Goal: Task Accomplishment & Management: Use online tool/utility

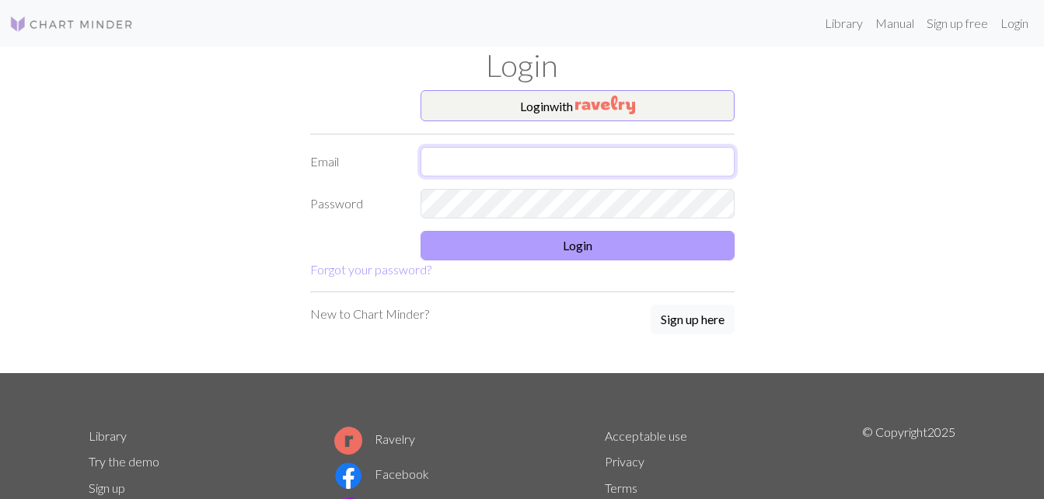
type input "[EMAIL_ADDRESS][DOMAIN_NAME]"
click at [588, 248] on button "Login" at bounding box center [578, 246] width 314 height 30
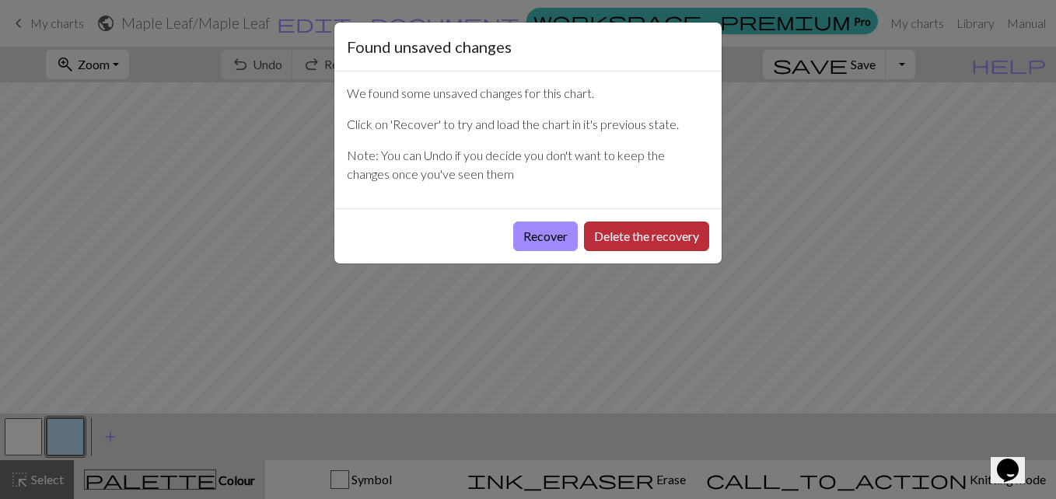
click at [634, 227] on button "Delete the recovery" at bounding box center [646, 237] width 125 height 30
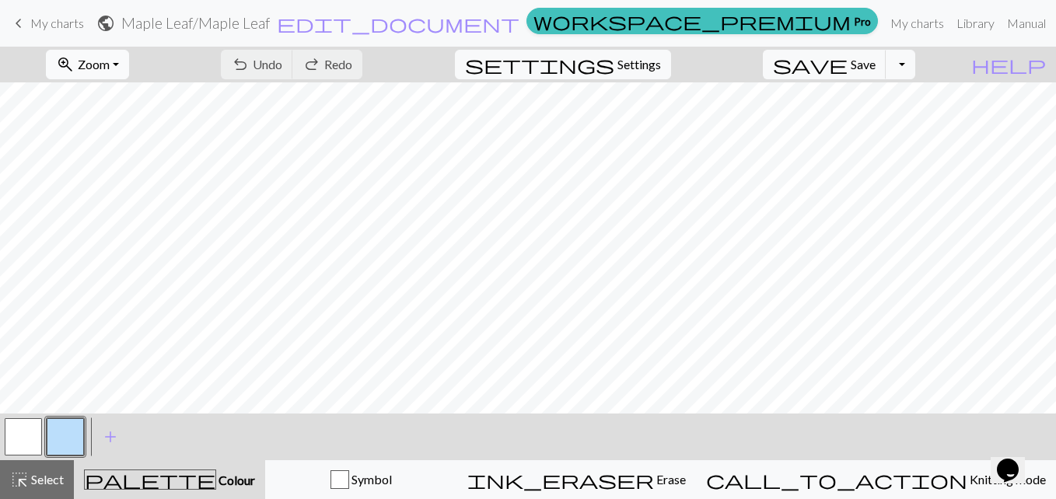
click at [129, 66] on button "zoom_in Zoom Zoom" at bounding box center [87, 65] width 83 height 30
click at [114, 184] on button "50%" at bounding box center [108, 186] width 123 height 25
click at [40, 23] on span "My charts" at bounding box center [57, 23] width 54 height 15
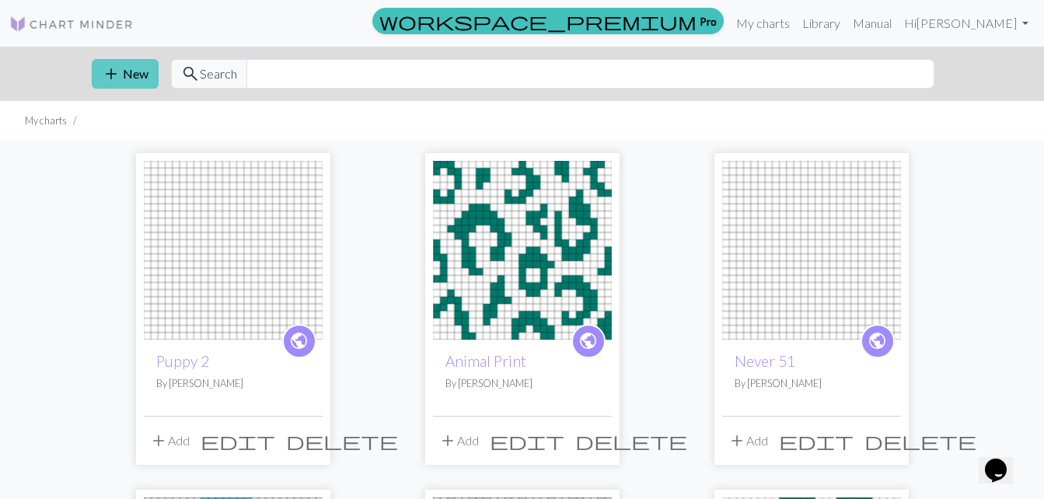
click at [121, 74] on button "add New" at bounding box center [125, 74] width 67 height 30
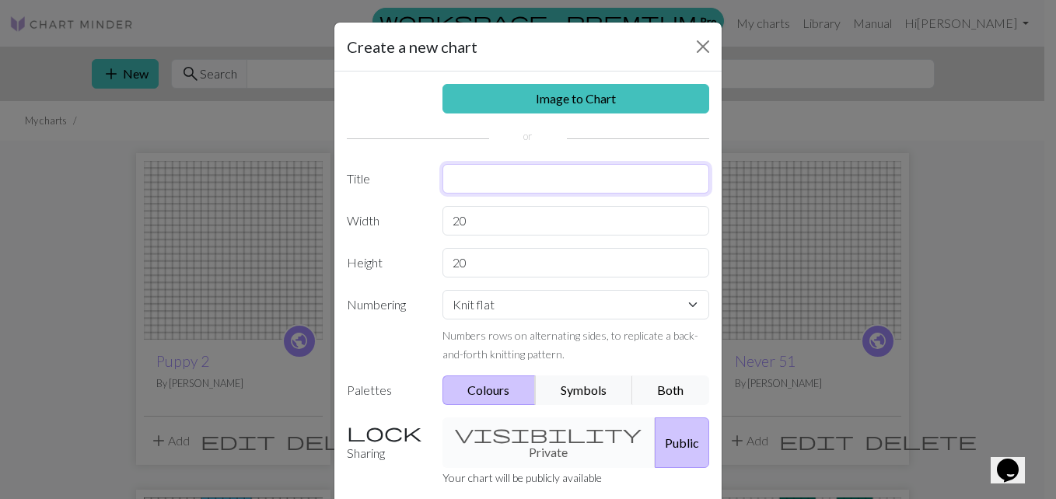
click at [460, 182] on input "text" at bounding box center [575, 179] width 267 height 30
type input "Maple Leaf 2"
click at [473, 224] on input "20" at bounding box center [575, 221] width 267 height 30
type input "25"
click at [462, 263] on input "20" at bounding box center [575, 263] width 267 height 30
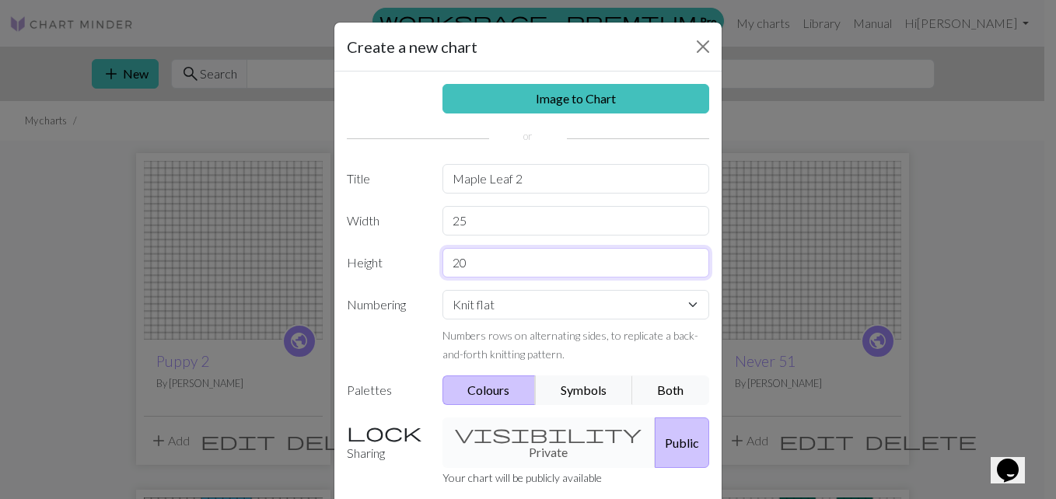
type input "2"
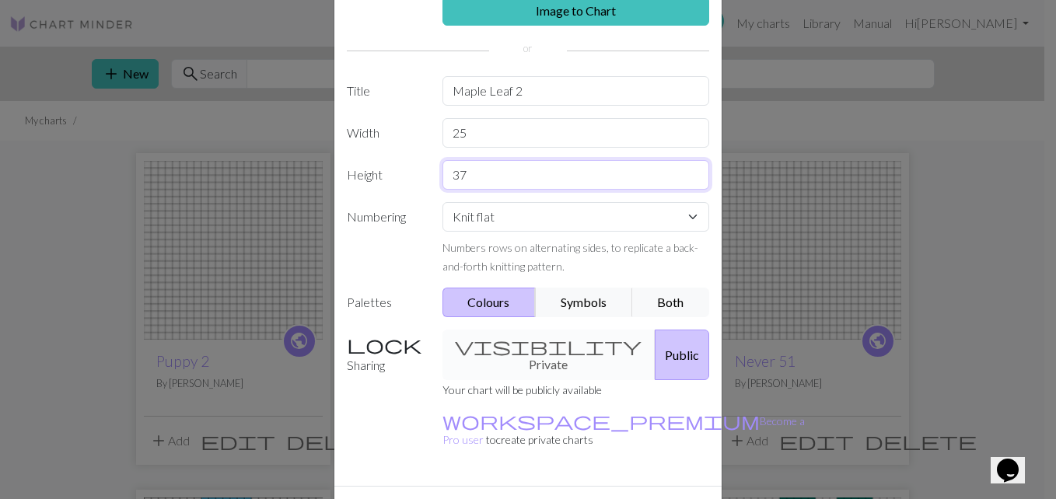
scroll to position [115, 0]
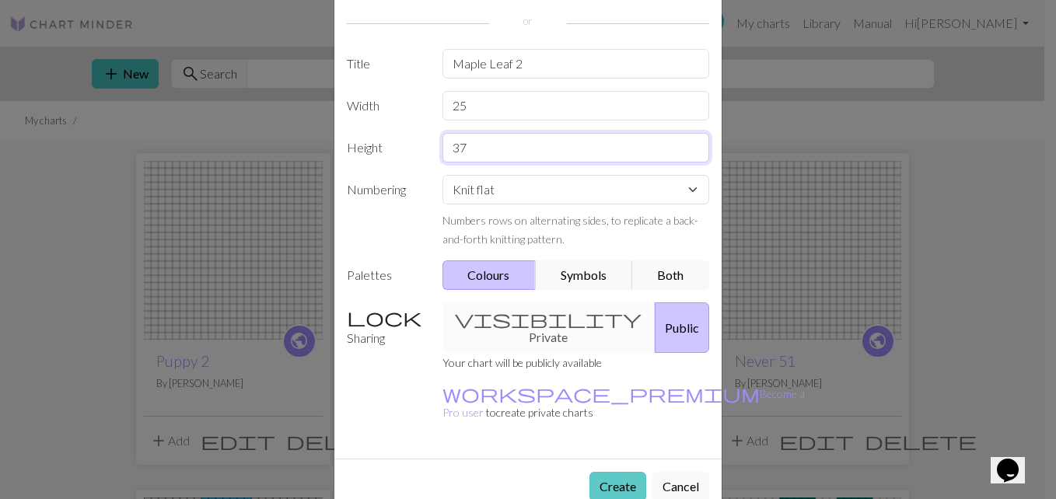
type input "37"
click at [597, 472] on button "Create" at bounding box center [617, 487] width 57 height 30
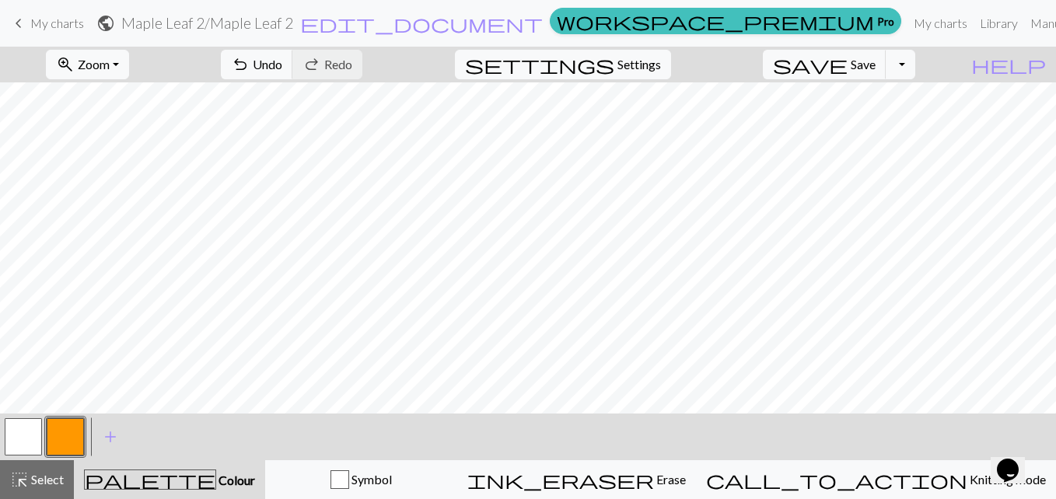
scroll to position [154, 0]
click at [23, 438] on button "button" at bounding box center [23, 436] width 37 height 37
click at [58, 435] on button "button" at bounding box center [65, 436] width 37 height 37
click at [129, 66] on button "zoom_in Zoom Zoom" at bounding box center [87, 65] width 83 height 30
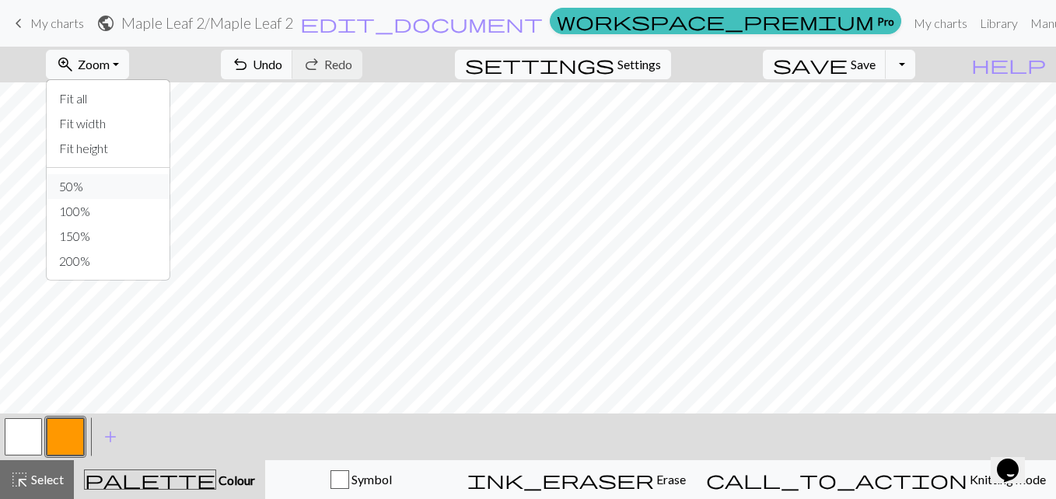
click at [118, 190] on button "50%" at bounding box center [108, 186] width 123 height 25
click at [129, 70] on button "zoom_in Zoom Zoom" at bounding box center [87, 65] width 83 height 30
click at [114, 188] on button "50%" at bounding box center [108, 186] width 123 height 25
click at [129, 63] on button "zoom_in Zoom Zoom" at bounding box center [87, 65] width 83 height 30
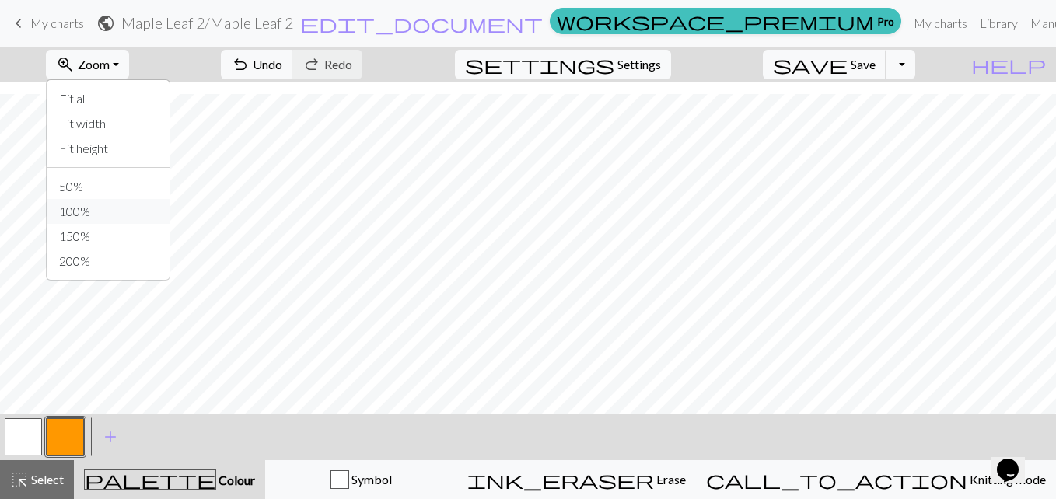
click at [114, 207] on button "100%" at bounding box center [108, 211] width 123 height 25
click at [11, 435] on button "button" at bounding box center [23, 436] width 37 height 37
click at [68, 435] on button "button" at bounding box center [65, 436] width 37 height 37
click at [24, 431] on button "button" at bounding box center [23, 436] width 37 height 37
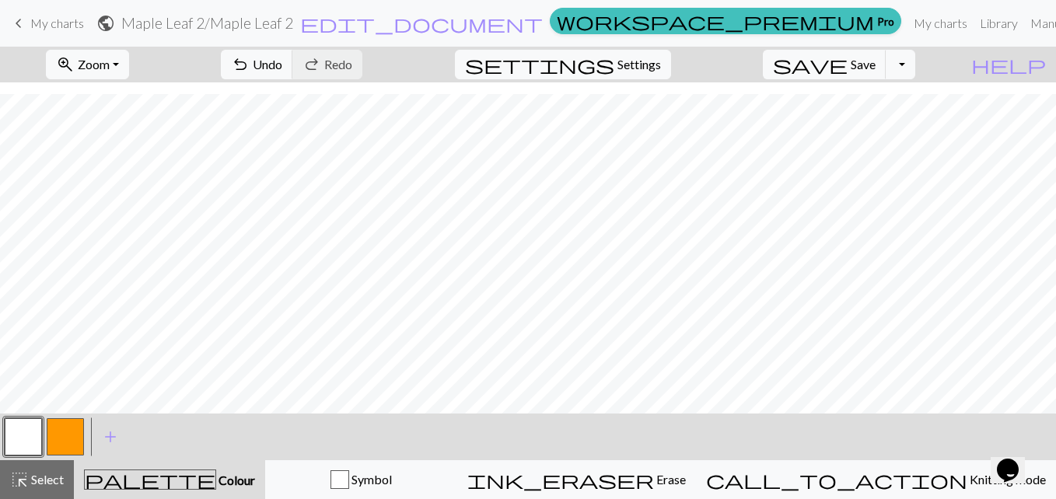
click at [63, 428] on button "button" at bounding box center [65, 436] width 37 height 37
click at [21, 423] on button "button" at bounding box center [23, 436] width 37 height 37
click at [65, 428] on button "button" at bounding box center [65, 436] width 37 height 37
click at [18, 436] on button "button" at bounding box center [23, 436] width 37 height 37
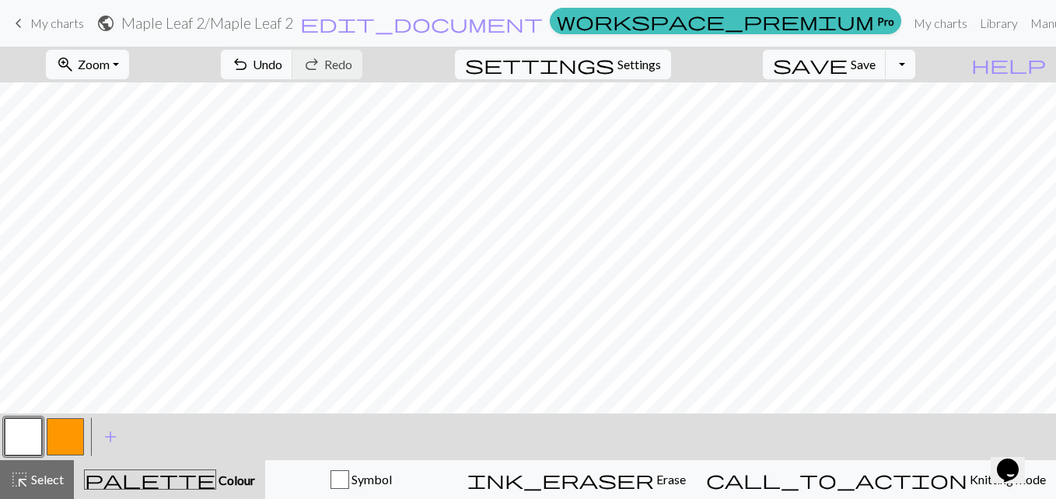
click at [60, 436] on button "button" at bounding box center [65, 436] width 37 height 37
click at [19, 438] on button "button" at bounding box center [23, 436] width 37 height 37
click at [65, 438] on button "button" at bounding box center [65, 436] width 37 height 37
click at [19, 434] on button "button" at bounding box center [23, 436] width 37 height 37
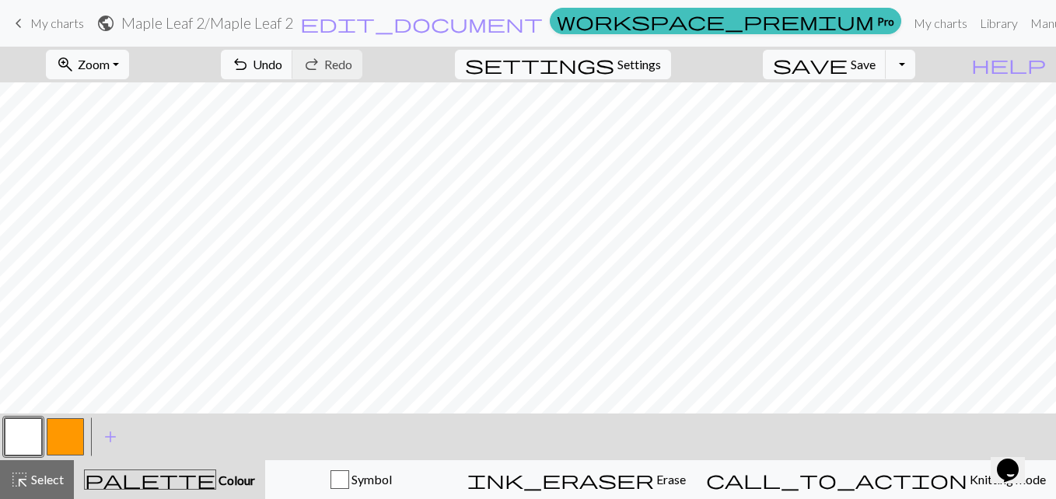
click at [65, 439] on button "button" at bounding box center [65, 436] width 37 height 37
click at [19, 429] on button "button" at bounding box center [23, 436] width 37 height 37
click at [71, 436] on button "button" at bounding box center [65, 436] width 37 height 37
click at [31, 429] on button "button" at bounding box center [23, 436] width 37 height 37
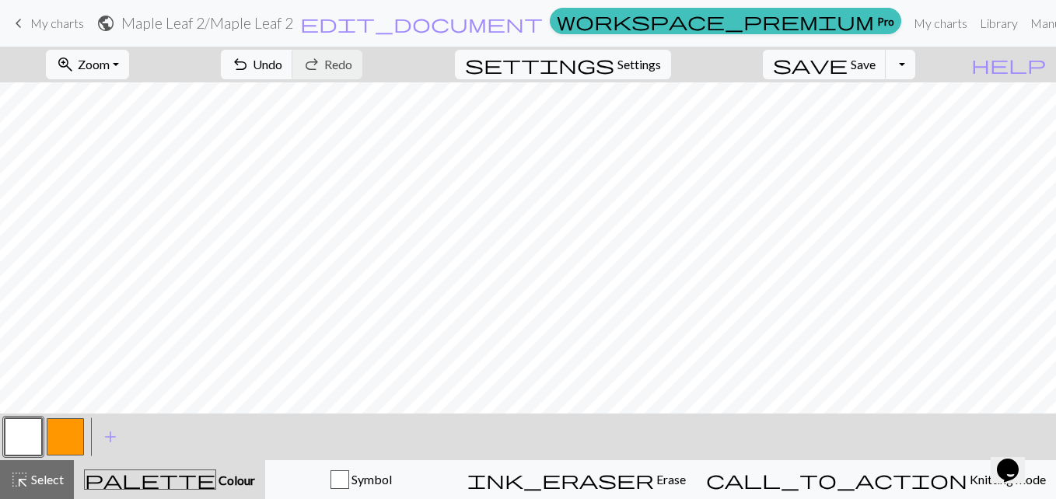
click at [58, 435] on button "button" at bounding box center [65, 436] width 37 height 37
click at [17, 430] on button "button" at bounding box center [23, 436] width 37 height 37
click at [65, 429] on button "button" at bounding box center [65, 436] width 37 height 37
click at [33, 422] on button "button" at bounding box center [23, 436] width 37 height 37
click at [65, 424] on button "button" at bounding box center [65, 436] width 37 height 37
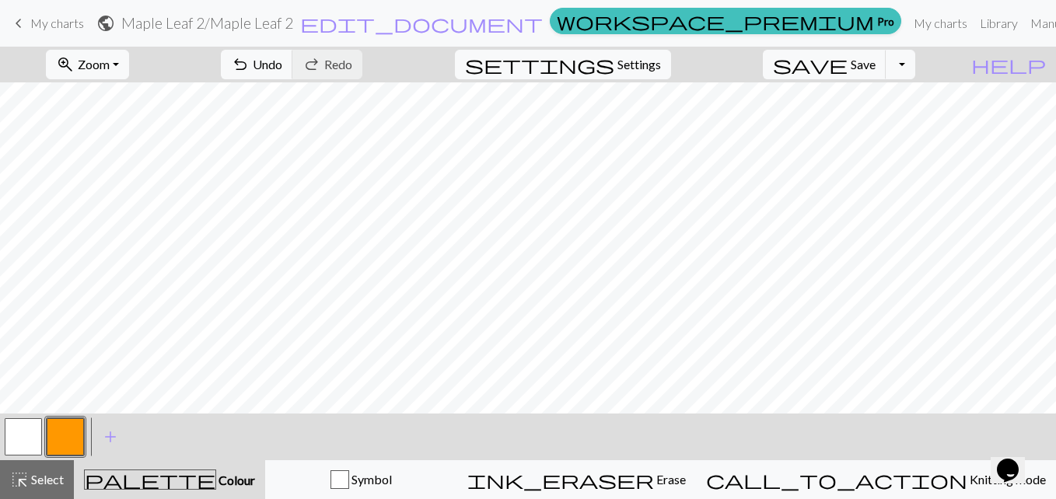
click at [24, 439] on button "button" at bounding box center [23, 436] width 37 height 37
click at [61, 441] on button "button" at bounding box center [65, 436] width 37 height 37
click at [13, 431] on button "button" at bounding box center [23, 436] width 37 height 37
click at [61, 442] on button "button" at bounding box center [65, 436] width 37 height 37
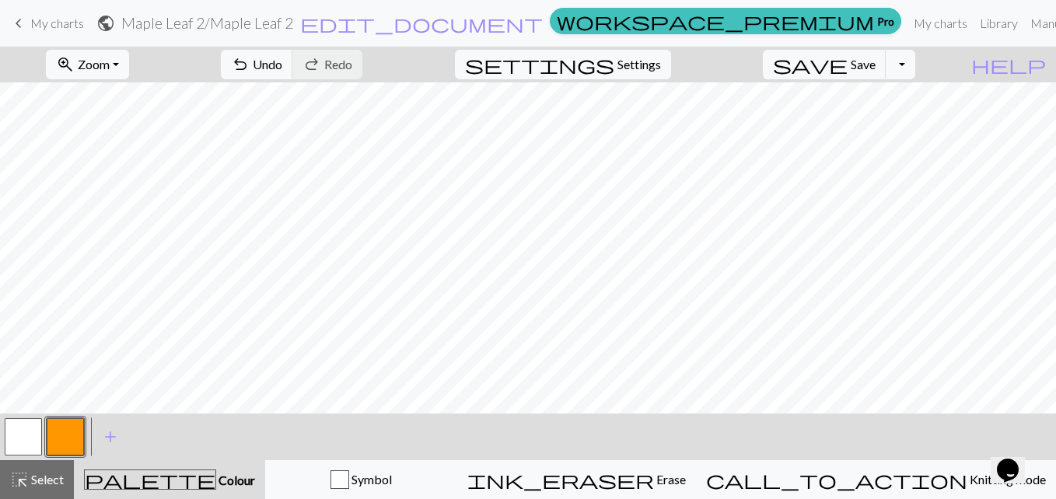
click at [25, 432] on button "button" at bounding box center [23, 436] width 37 height 37
click at [65, 444] on button "button" at bounding box center [65, 436] width 37 height 37
click at [38, 422] on button "button" at bounding box center [23, 436] width 37 height 37
click at [72, 430] on button "button" at bounding box center [65, 436] width 37 height 37
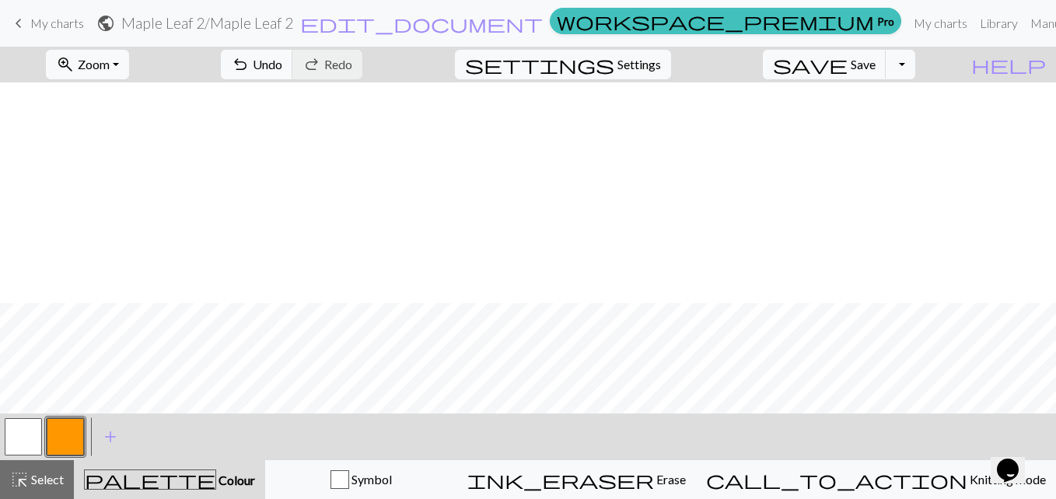
scroll to position [222, 0]
click at [129, 61] on button "zoom_in Zoom Zoom" at bounding box center [87, 65] width 83 height 30
click at [120, 186] on button "50%" at bounding box center [108, 186] width 123 height 25
click at [875, 65] on span "Save" at bounding box center [862, 64] width 25 height 15
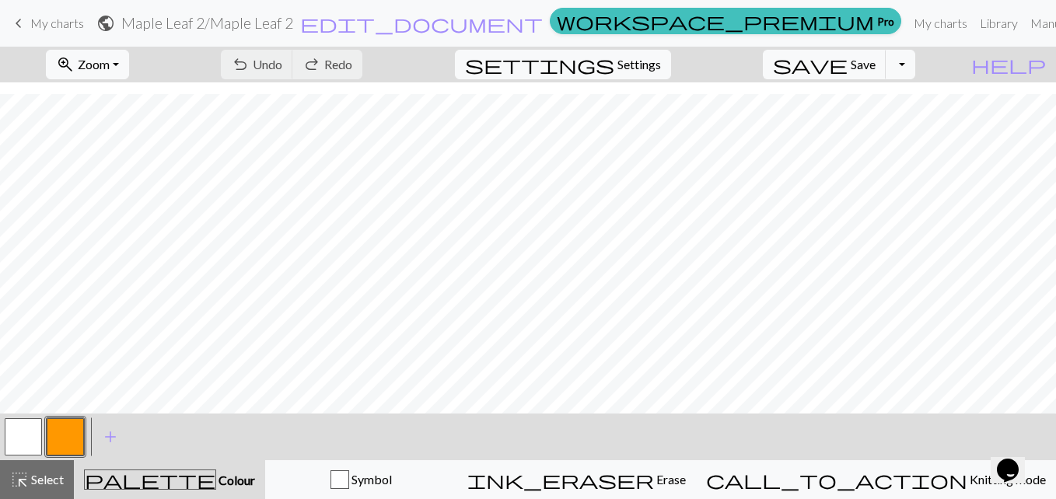
click at [72, 437] on button "button" at bounding box center [65, 436] width 37 height 37
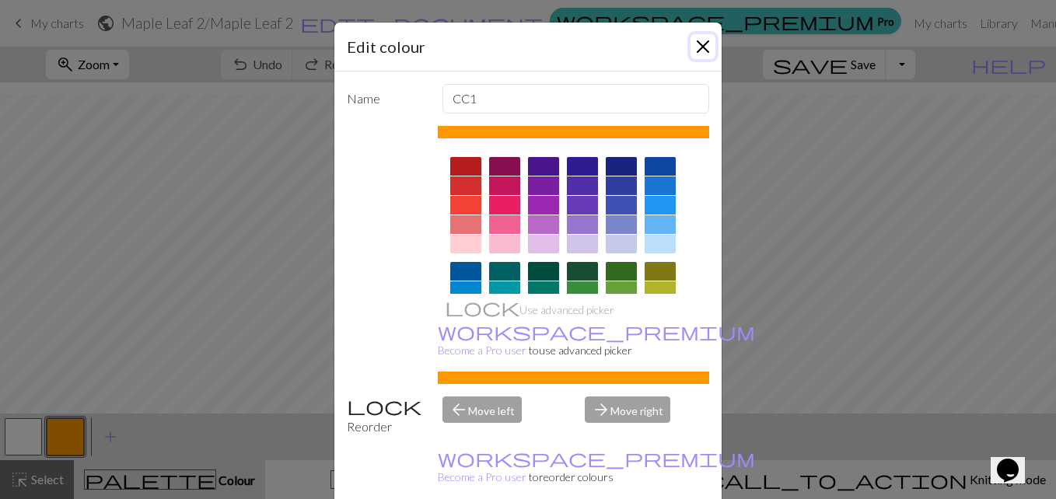
click at [692, 52] on button "Close" at bounding box center [702, 46] width 25 height 25
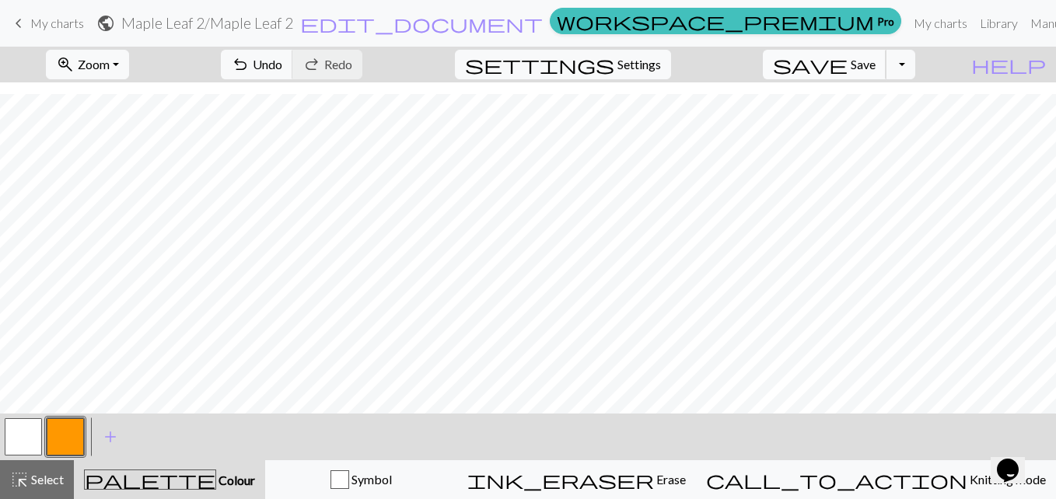
click at [875, 61] on span "Save" at bounding box center [862, 64] width 25 height 15
click at [64, 423] on button "button" at bounding box center [65, 436] width 37 height 37
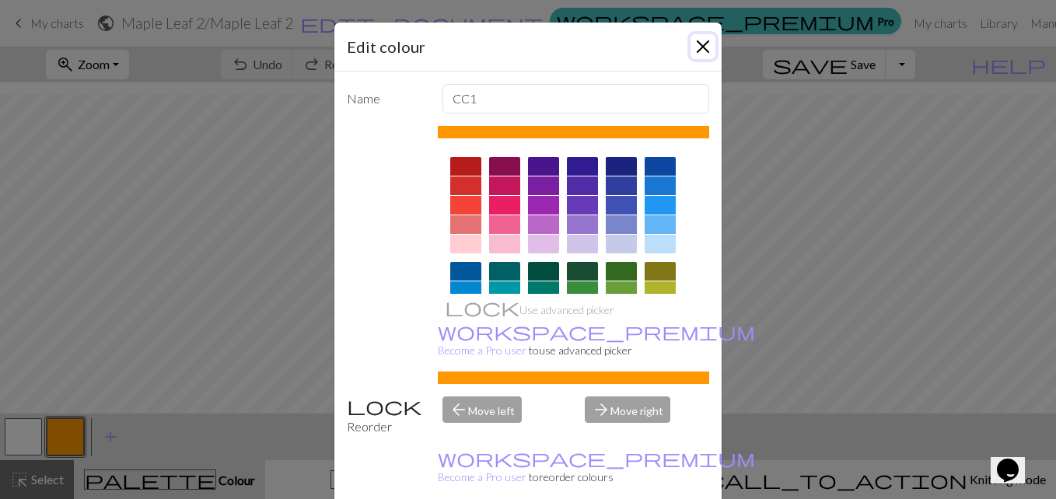
click at [693, 47] on button "Close" at bounding box center [702, 46] width 25 height 25
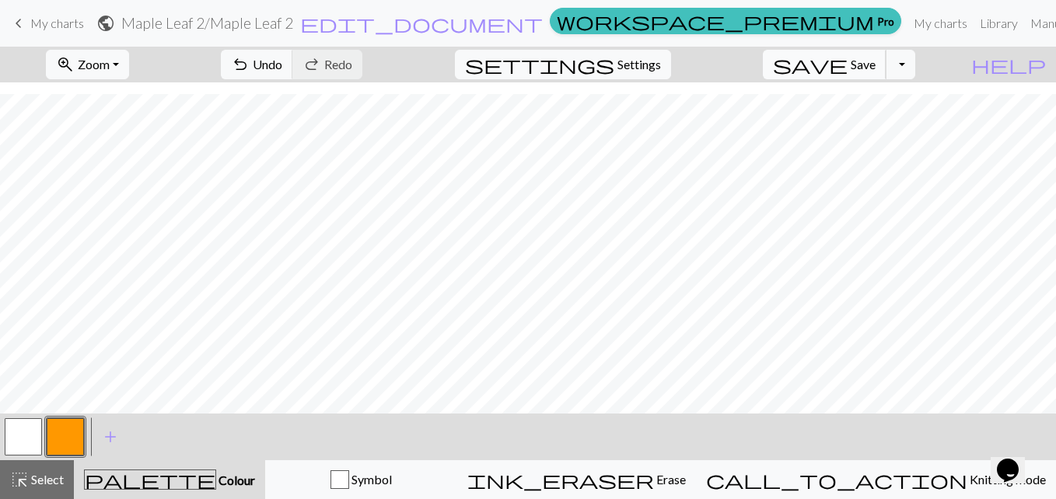
click at [875, 66] on span "Save" at bounding box center [862, 64] width 25 height 15
